Goal: Transaction & Acquisition: Purchase product/service

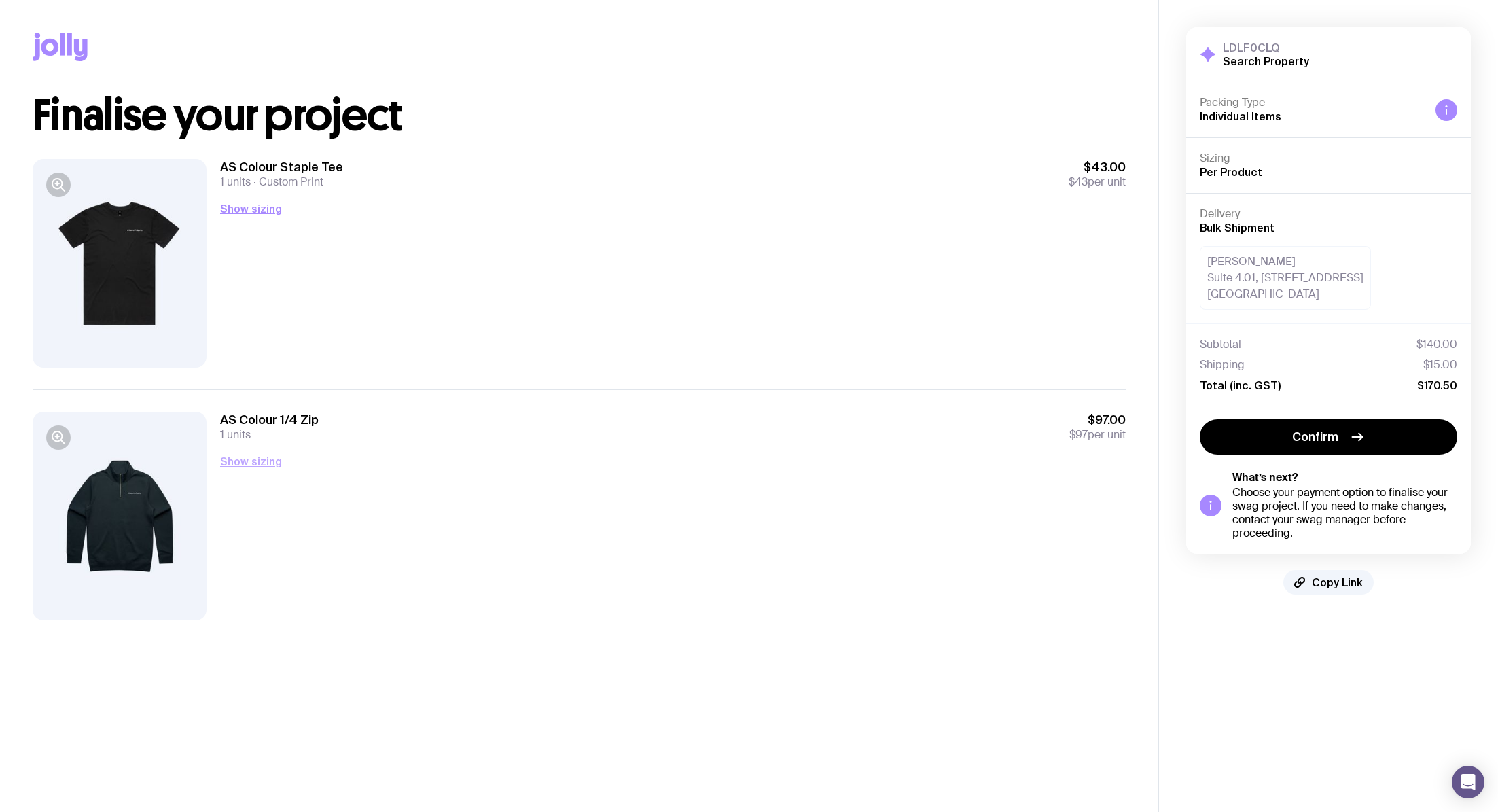
click at [264, 456] on button "Show sizing" at bounding box center [251, 461] width 62 height 16
click at [254, 200] on button "Show sizing" at bounding box center [251, 208] width 62 height 16
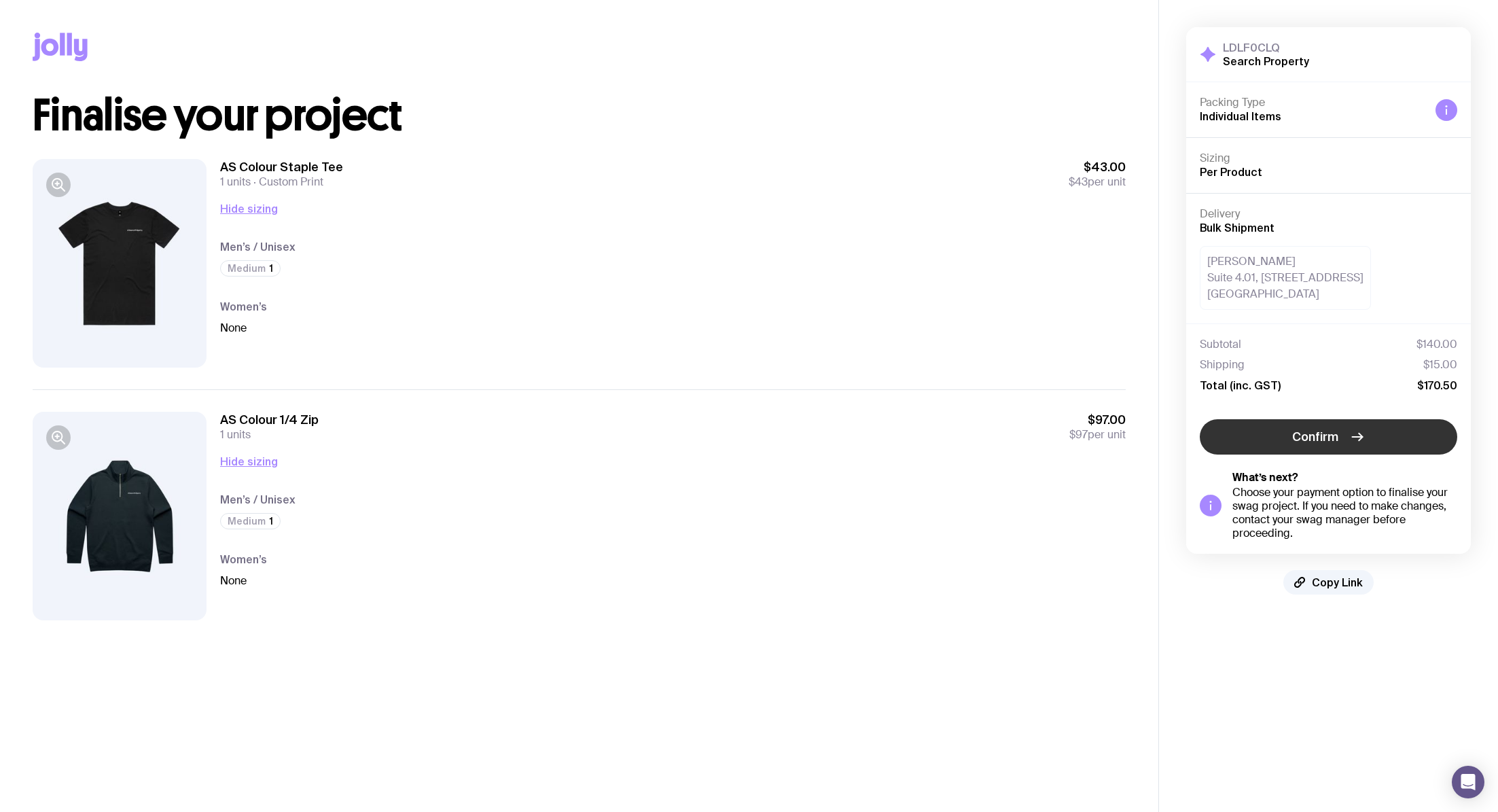
click at [1338, 429] on button "Confirm" at bounding box center [1328, 437] width 258 height 35
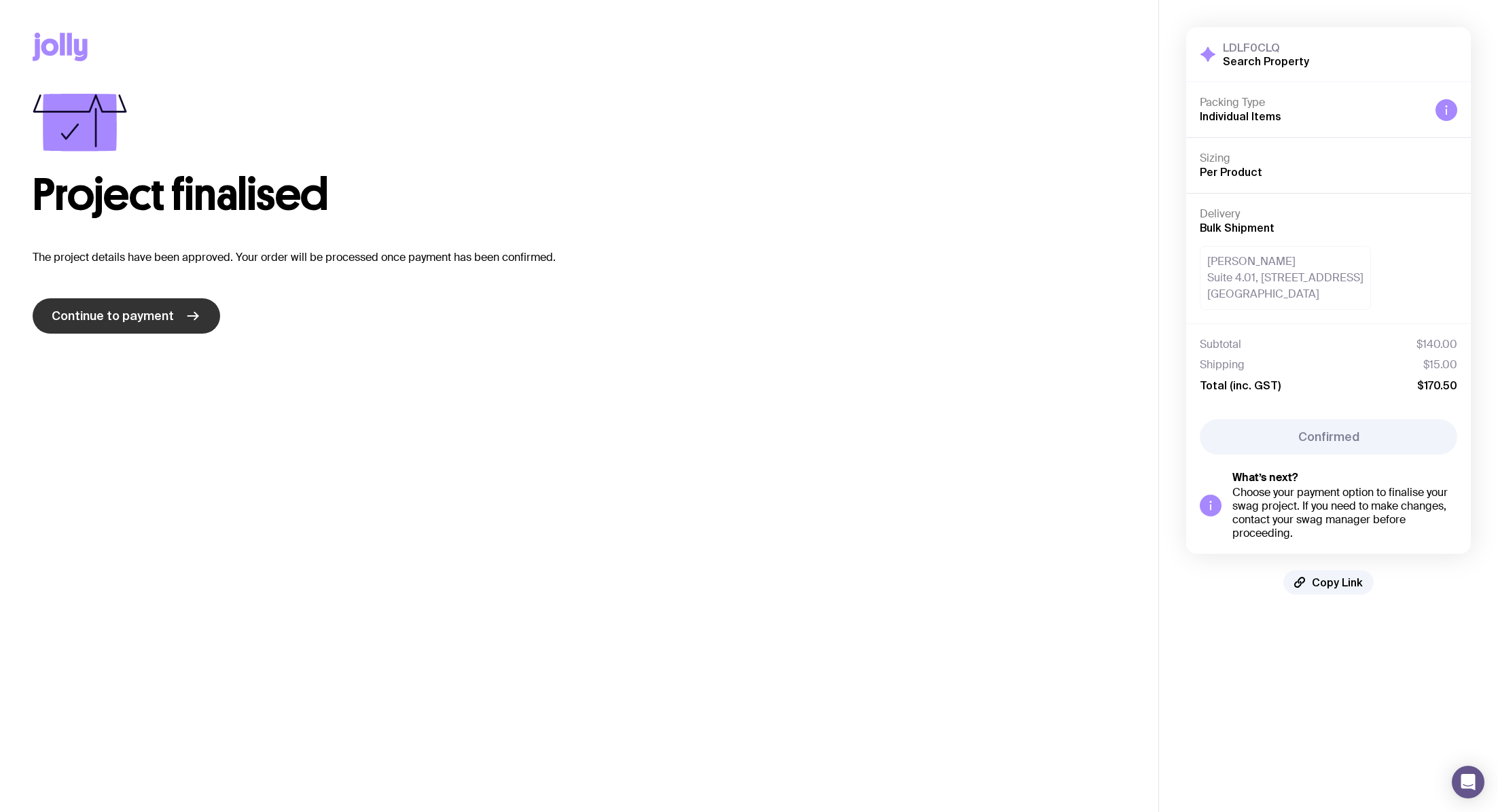
click at [152, 304] on link "Continue to payment" at bounding box center [126, 316] width 187 height 35
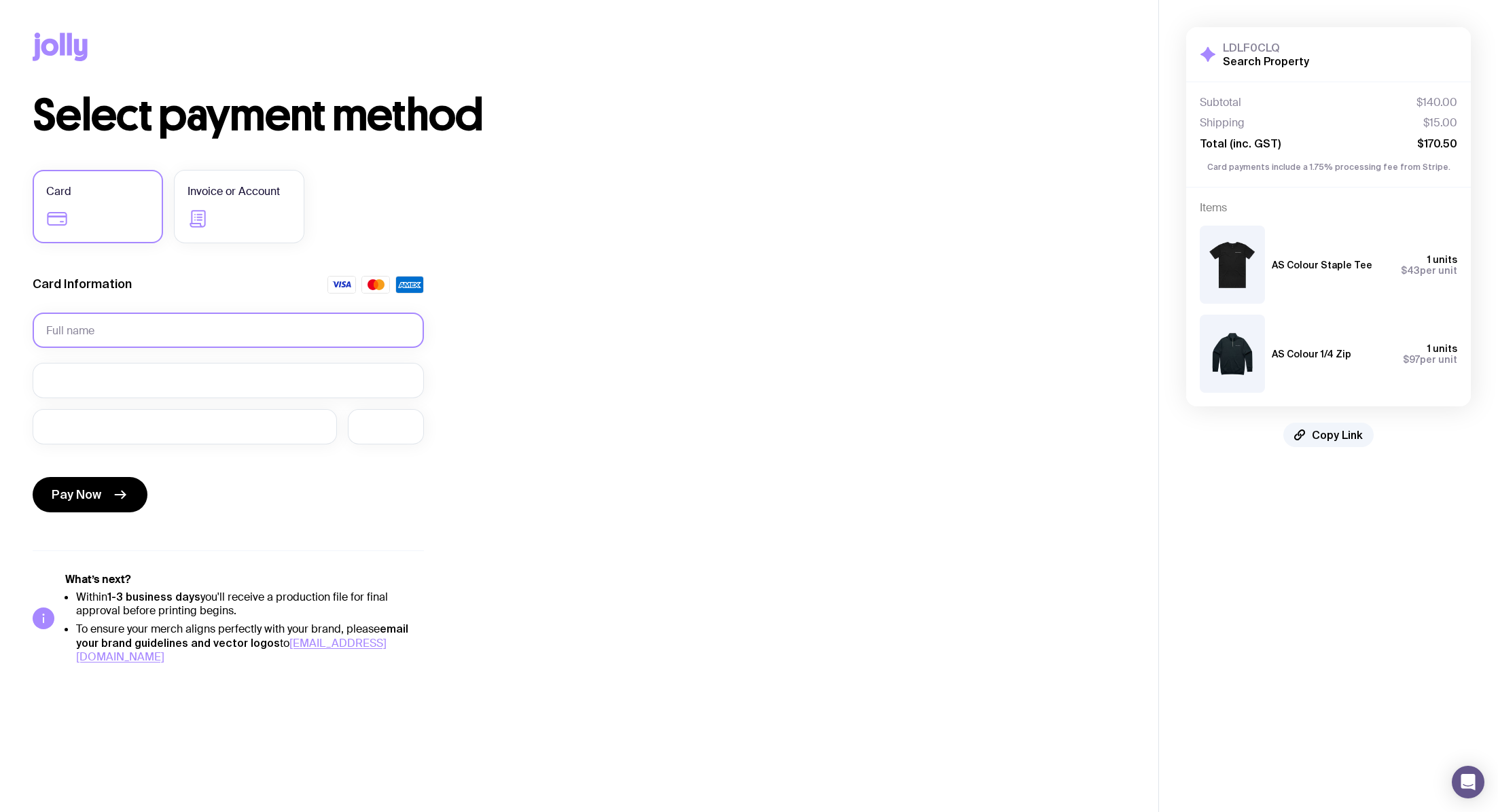
click at [155, 334] on input "text" at bounding box center [228, 330] width 392 height 35
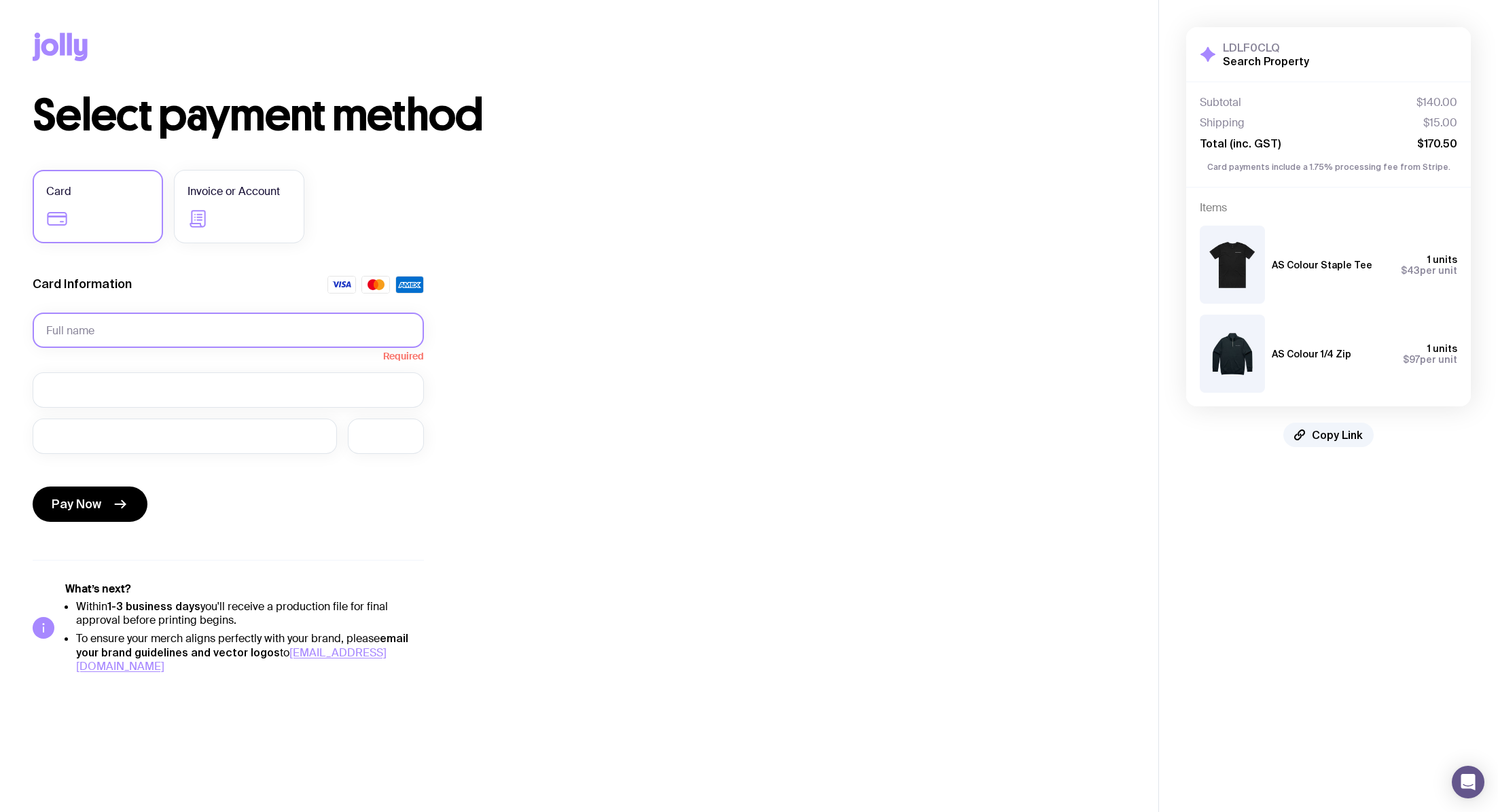
type input "[PERSON_NAME]"
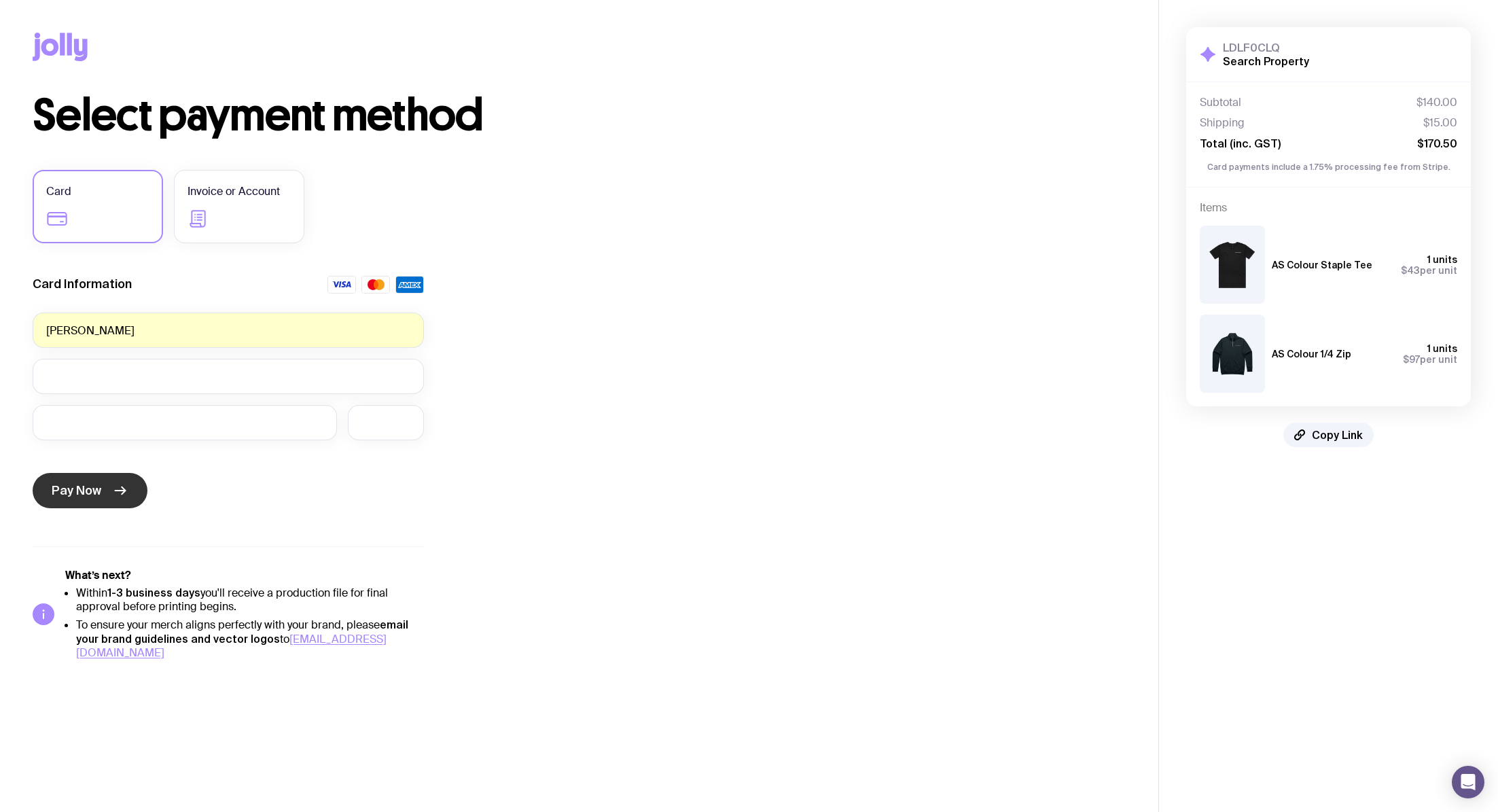
click at [77, 493] on span "Pay Now" at bounding box center [77, 491] width 49 height 16
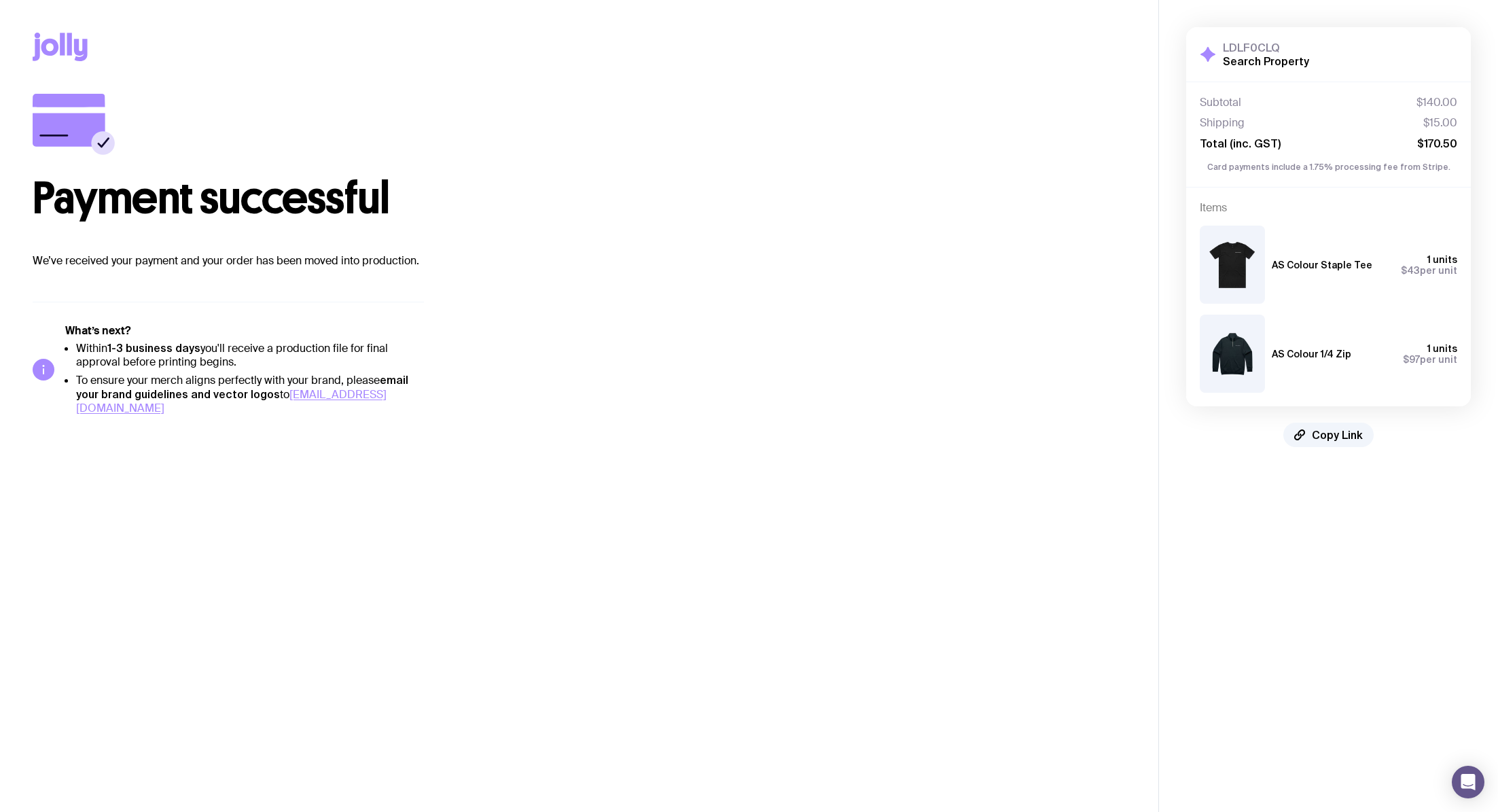
click at [790, 192] on h1 "Payment successful" at bounding box center [579, 198] width 1093 height 44
